Goal: Register for event/course: Sign up to attend an event or enroll in a course

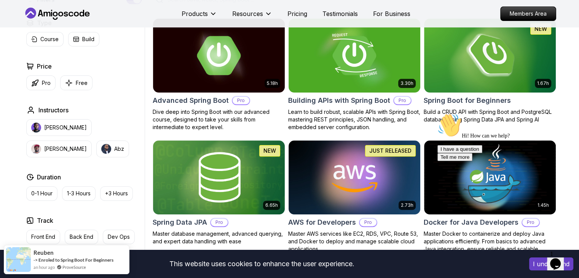
scroll to position [213, 0]
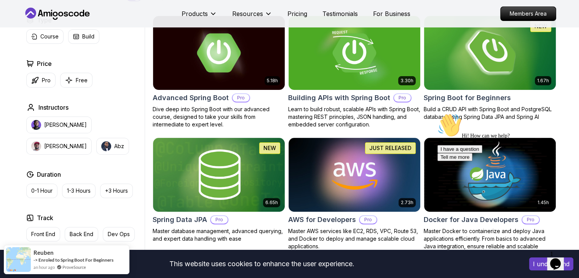
click at [473, 73] on img at bounding box center [489, 52] width 138 height 77
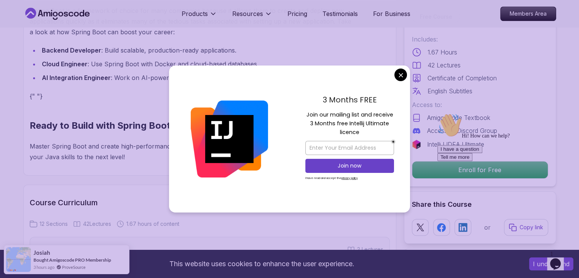
scroll to position [831, 0]
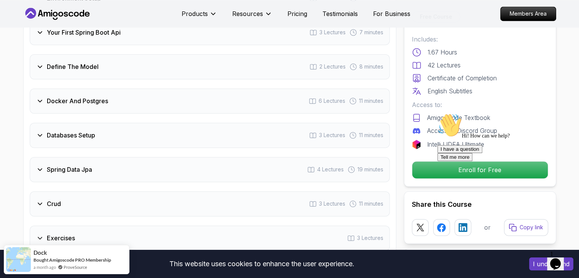
scroll to position [1123, 0]
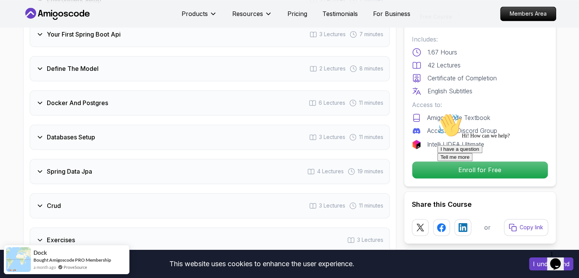
click at [437, 161] on div "Hi! How can we help? I have a question Tell me more" at bounding box center [505, 137] width 137 height 48
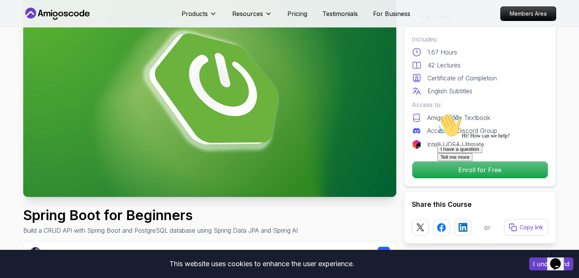
scroll to position [0, 0]
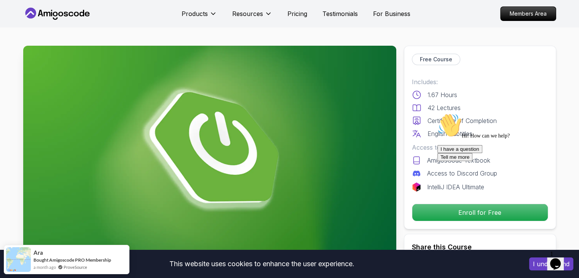
click at [453, 161] on div "I have a question Tell me more" at bounding box center [505, 153] width 137 height 16
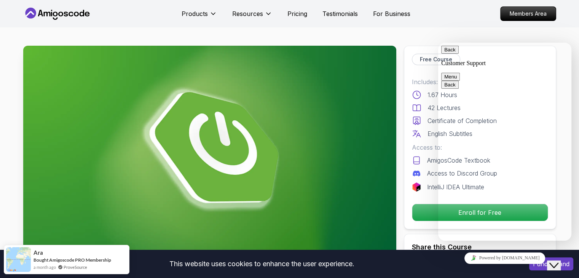
click at [455, 53] on span "Back" at bounding box center [455, 50] width 0 height 6
click at [418, 111] on icon at bounding box center [417, 107] width 10 height 9
click at [556, 263] on icon "$i18n('chat', 'chat_widget')" at bounding box center [553, 265] width 9 height 5
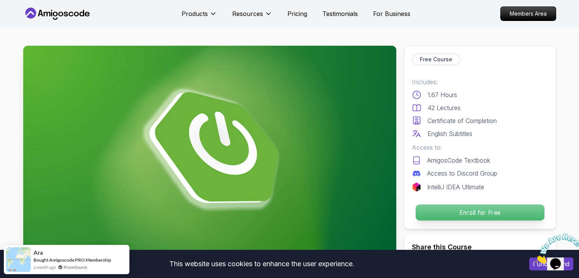
click at [460, 210] on p "Enroll for Free" at bounding box center [479, 212] width 129 height 16
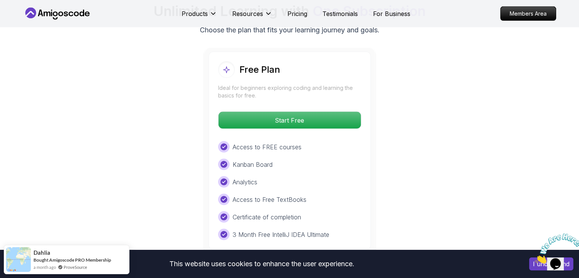
scroll to position [1568, 0]
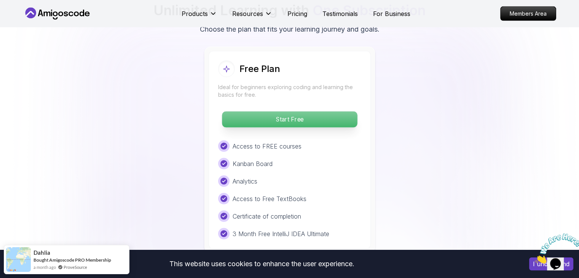
click at [323, 111] on p "Start Free" at bounding box center [289, 119] width 135 height 16
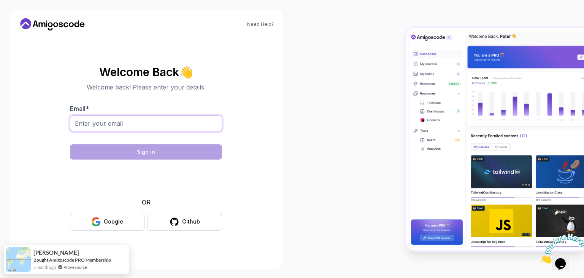
click at [176, 117] on input "Email *" at bounding box center [146, 123] width 152 height 16
type input "yashaaa0104@gmail.com"
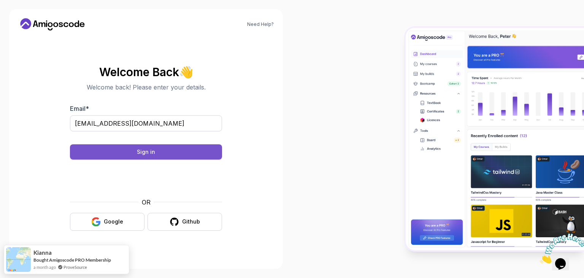
click at [189, 153] on button "Sign in" at bounding box center [146, 151] width 152 height 15
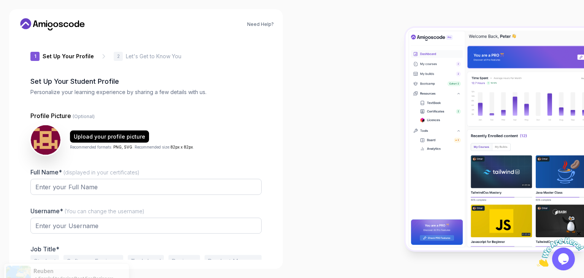
type input "fiercerhino1e7c6"
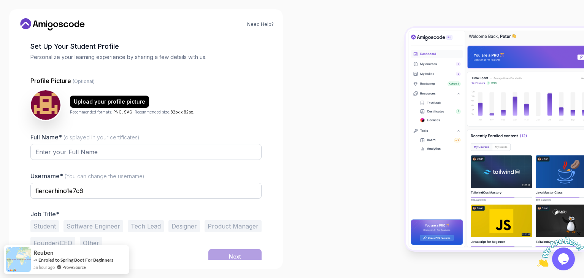
scroll to position [40, 0]
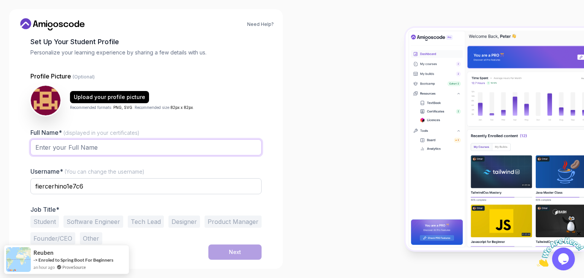
click at [203, 152] on input "Full Name* (displayed in your certificates)" at bounding box center [145, 147] width 231 height 16
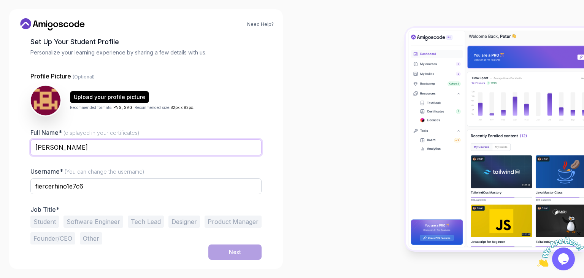
type input "[PERSON_NAME]"
click at [48, 218] on button "Student" at bounding box center [44, 221] width 29 height 12
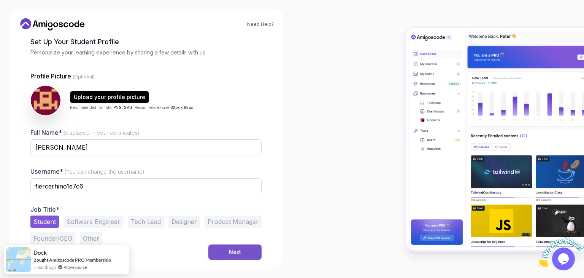
click at [221, 248] on button "Next" at bounding box center [235, 251] width 53 height 15
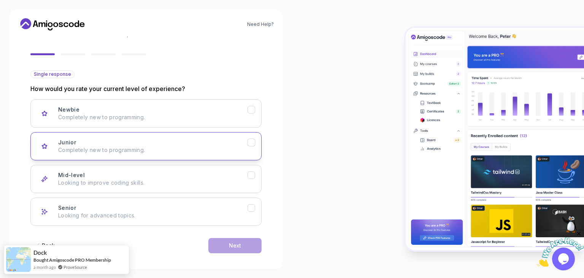
scroll to position [63, 0]
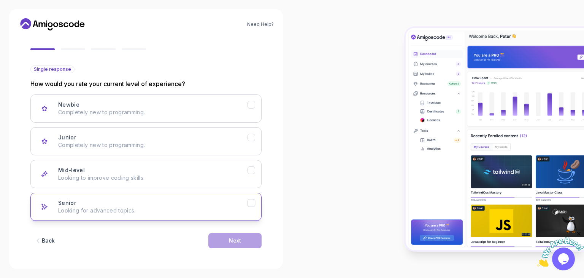
click at [221, 204] on div "Senior Looking for advanced topics." at bounding box center [152, 206] width 189 height 15
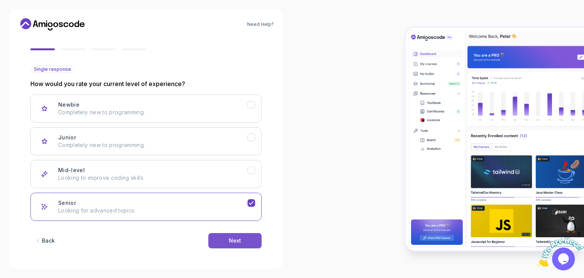
click at [231, 237] on div "Next" at bounding box center [235, 241] width 12 height 8
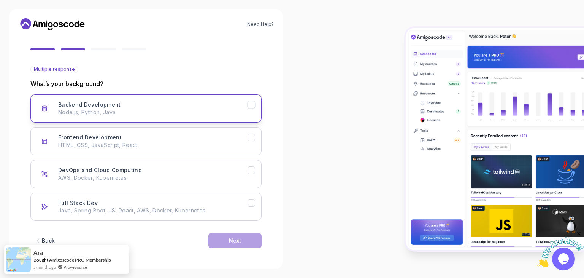
click at [230, 105] on div "Backend Development Node.js, Python, Java" at bounding box center [152, 108] width 189 height 15
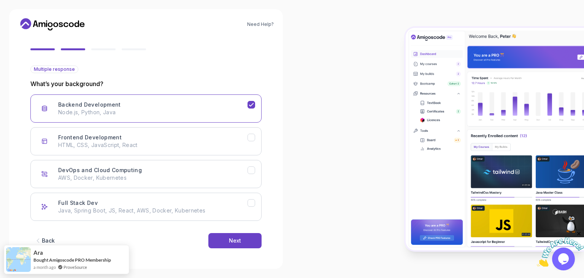
click at [224, 124] on div "Backend Development Node.js, Python, Java Frontend Development HTML, CSS, JavaS…" at bounding box center [145, 157] width 231 height 126
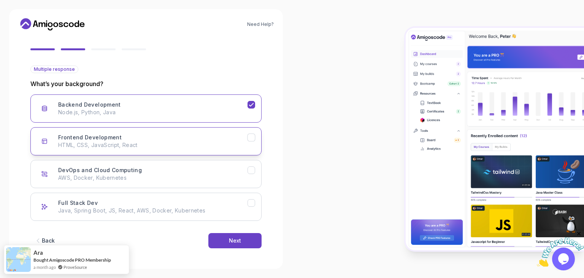
click at [225, 137] on div "Frontend Development HTML, CSS, JavaScript, React" at bounding box center [152, 141] width 189 height 15
click at [224, 167] on div "DevOps and Cloud Computing AWS, Docker, Kubernetes" at bounding box center [152, 173] width 189 height 15
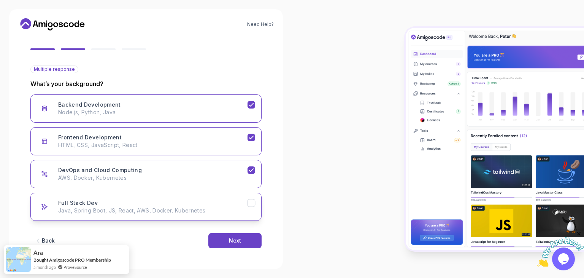
click at [230, 198] on button "Full Stack Dev Java, Spring Boot, JS, React, AWS, Docker, Kubernetes" at bounding box center [145, 207] width 231 height 28
click at [240, 235] on button "Next" at bounding box center [235, 240] width 53 height 15
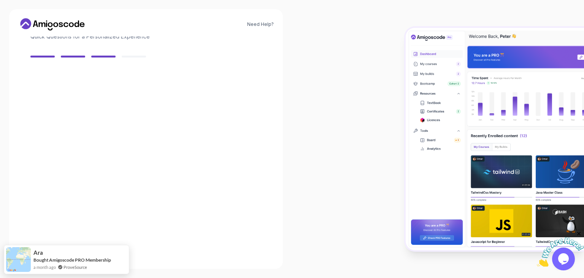
scroll to position [54, 0]
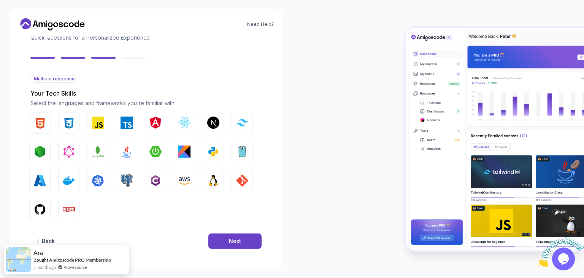
click at [240, 235] on button "Next" at bounding box center [235, 240] width 53 height 15
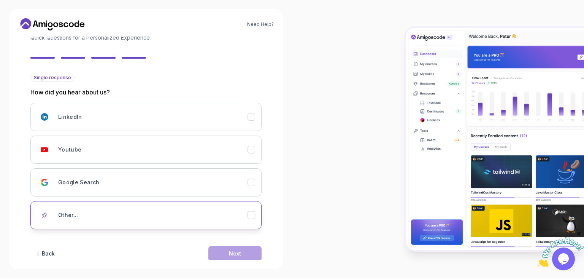
click at [226, 210] on div "Other..." at bounding box center [152, 214] width 189 height 15
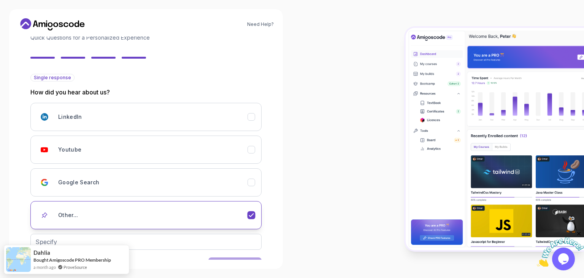
scroll to position [79, 0]
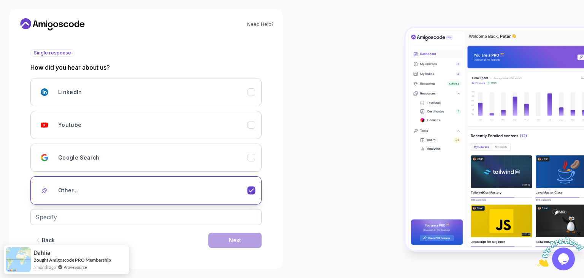
click at [247, 194] on div "Other..." at bounding box center [152, 190] width 189 height 15
click at [250, 187] on icon "Other..." at bounding box center [251, 190] width 7 height 7
click at [250, 127] on icon "Youtube" at bounding box center [251, 124] width 7 height 7
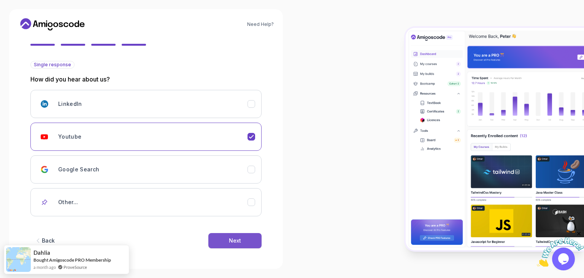
click at [247, 234] on button "Next" at bounding box center [235, 240] width 53 height 15
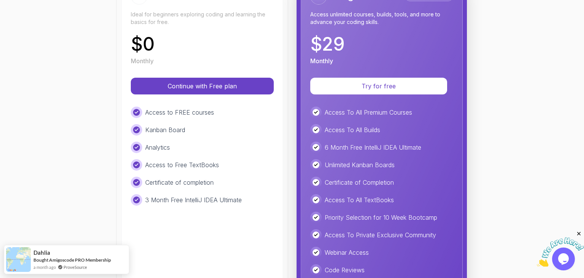
scroll to position [125, 0]
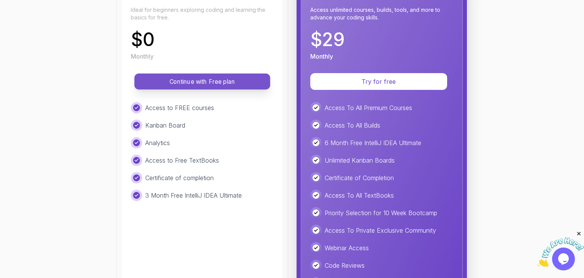
click at [244, 83] on p "Continue with Free plan" at bounding box center [202, 81] width 119 height 9
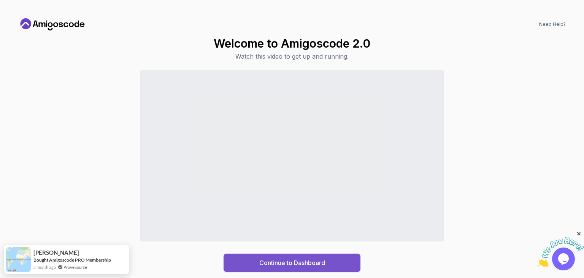
click at [277, 262] on div "Continue to Dashboard" at bounding box center [292, 262] width 66 height 9
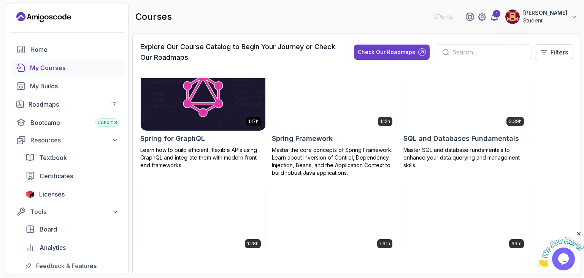
scroll to position [1501, 0]
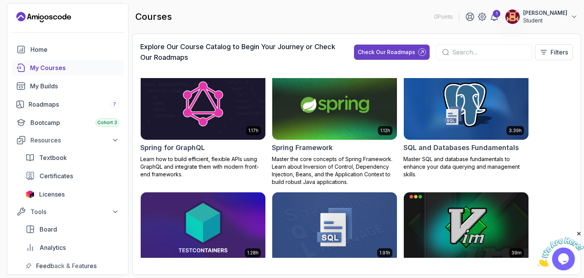
click at [321, 116] on img at bounding box center [334, 104] width 131 height 73
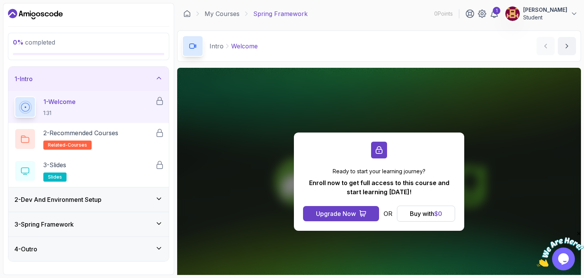
click at [269, 107] on div "Ready to start your learning journey? Enroll now to get full access to this cou…" at bounding box center [379, 181] width 404 height 227
click at [413, 217] on div "Buy with $ 0" at bounding box center [426, 213] width 32 height 9
click at [363, 212] on icon at bounding box center [363, 214] width 8 height 8
click at [406, 215] on button "Buy with $ 0" at bounding box center [426, 213] width 58 height 16
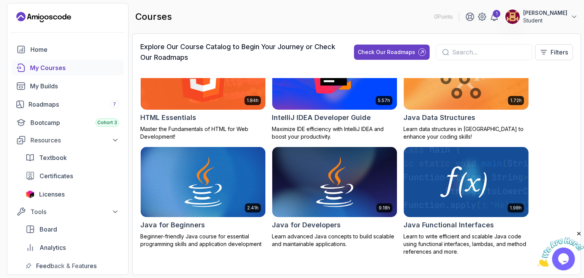
scroll to position [508, 0]
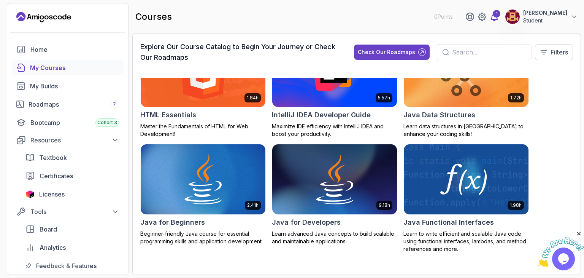
click at [499, 18] on icon at bounding box center [494, 16] width 9 height 9
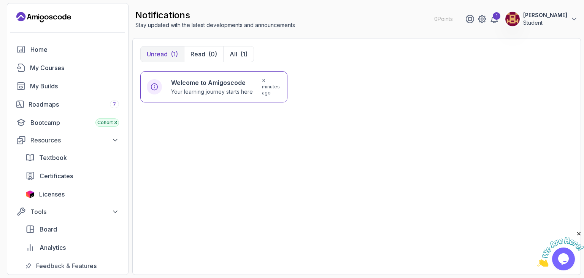
click at [545, 21] on p "Student" at bounding box center [546, 23] width 44 height 8
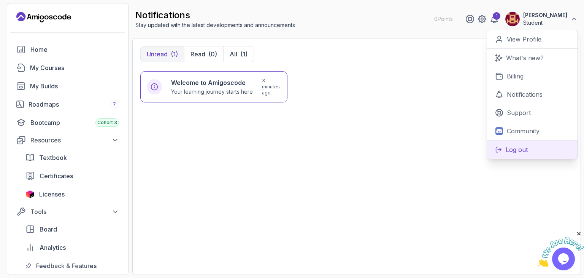
click at [519, 156] on button "Log out" at bounding box center [532, 149] width 91 height 19
